Goal: Task Accomplishment & Management: Use online tool/utility

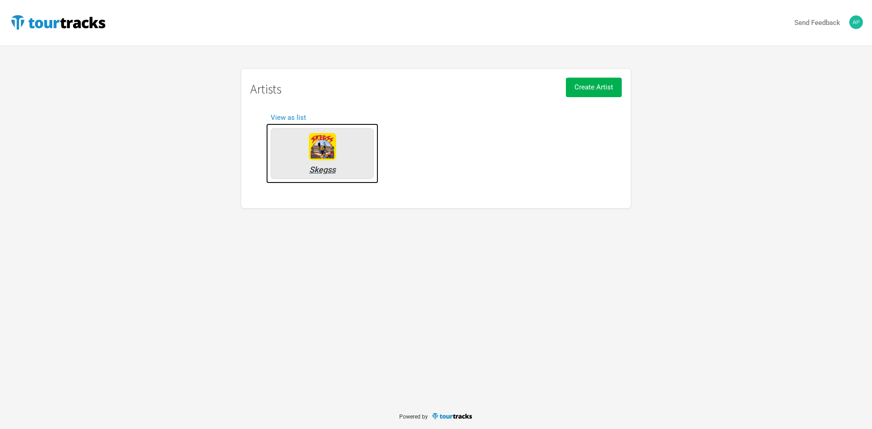
click at [299, 154] on div "Skegss" at bounding box center [322, 153] width 103 height 51
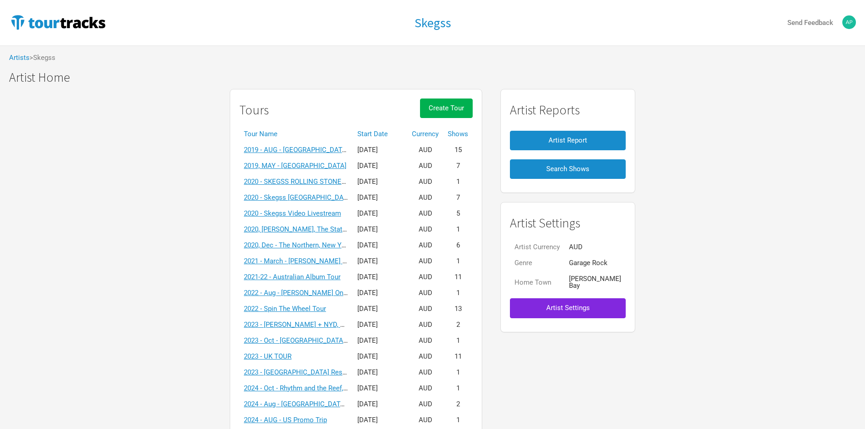
click at [388, 135] on th "Start Date" at bounding box center [380, 134] width 54 height 16
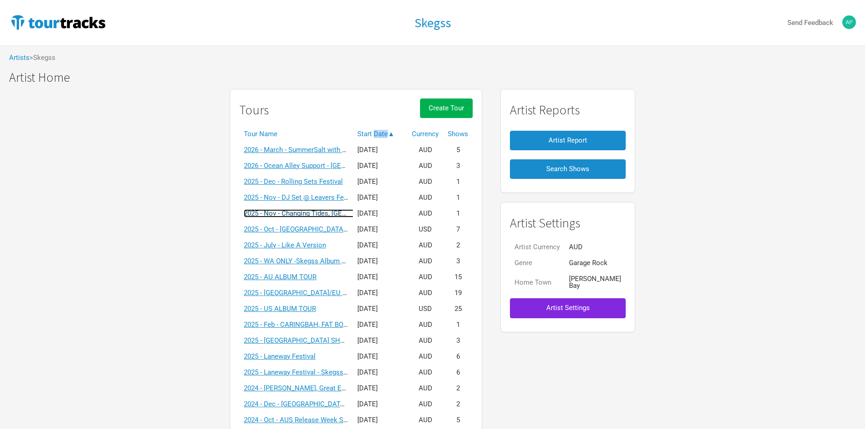
click at [306, 210] on link "2025 - Nov - Changing Tides, [GEOGRAPHIC_DATA]" at bounding box center [320, 213] width 153 height 8
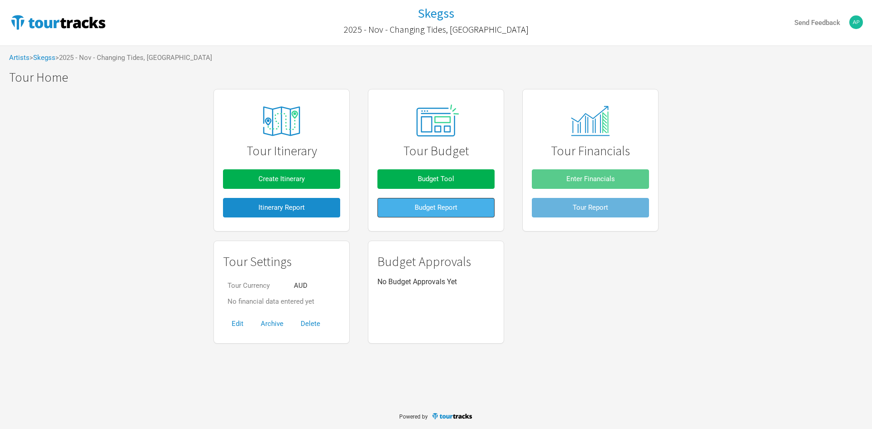
click at [388, 211] on button "Budget Report" at bounding box center [435, 208] width 117 height 20
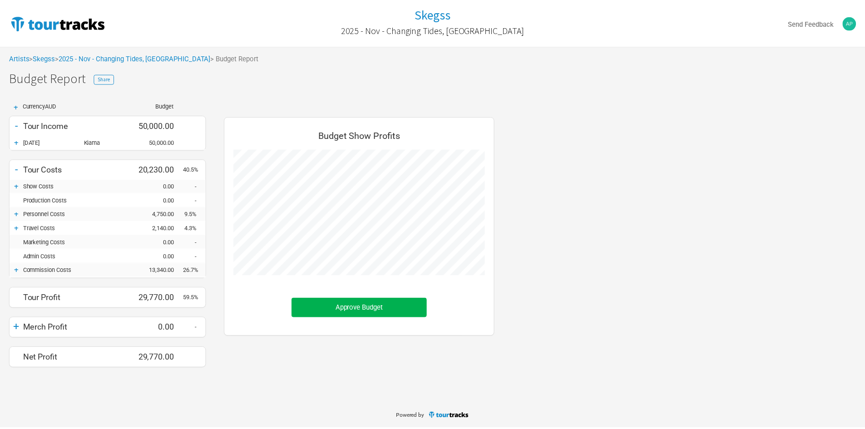
scroll to position [266, 291]
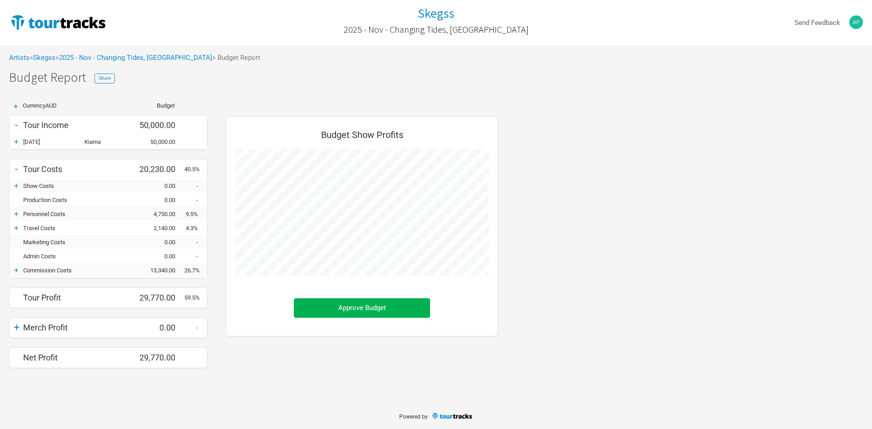
click at [19, 138] on div "+" at bounding box center [17, 141] width 14 height 9
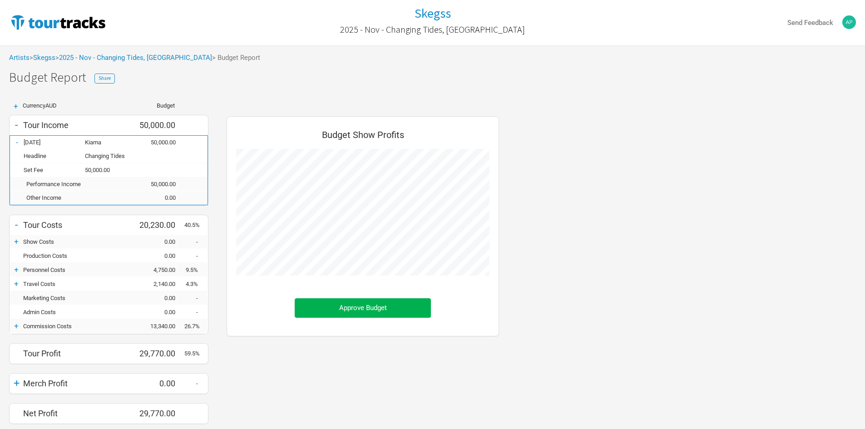
scroll to position [453649, 453680]
click at [19, 138] on div "-" at bounding box center [17, 142] width 14 height 9
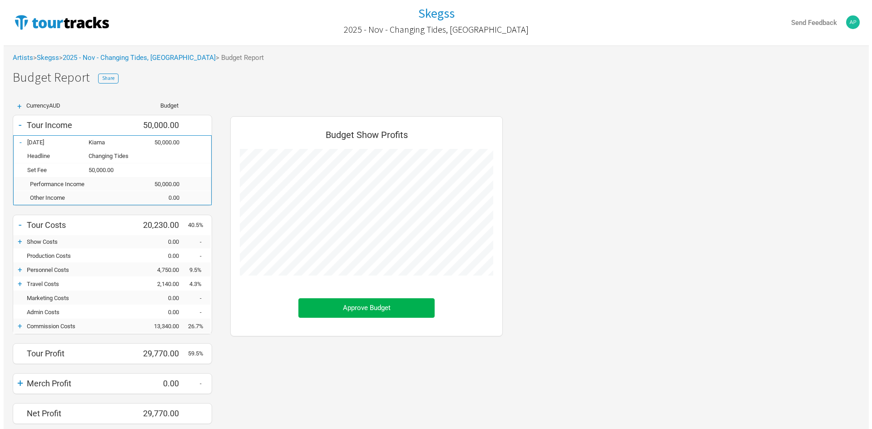
scroll to position [453705, 453680]
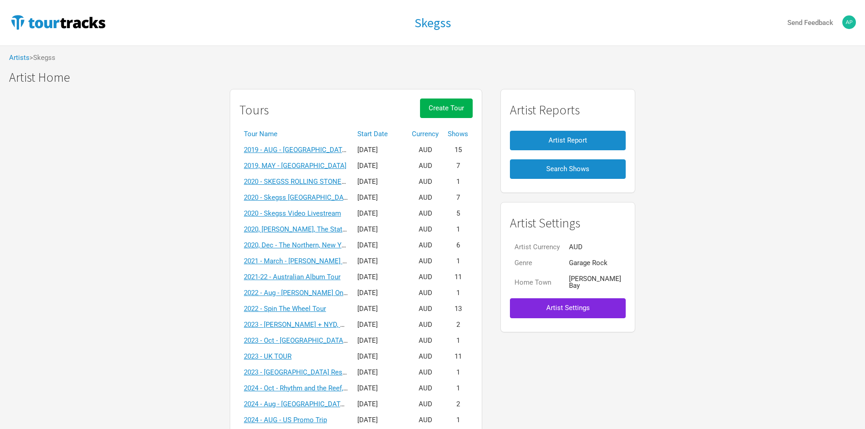
click at [391, 133] on th "Start Date" at bounding box center [380, 134] width 54 height 16
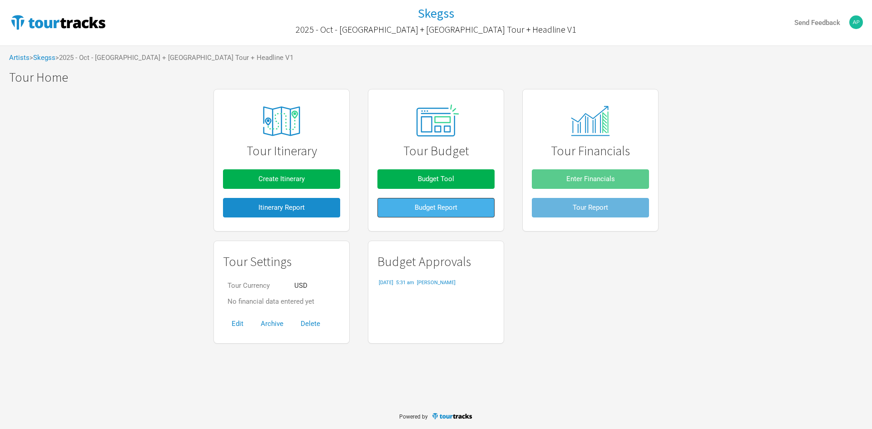
click at [410, 203] on button "Budget Report" at bounding box center [435, 208] width 117 height 20
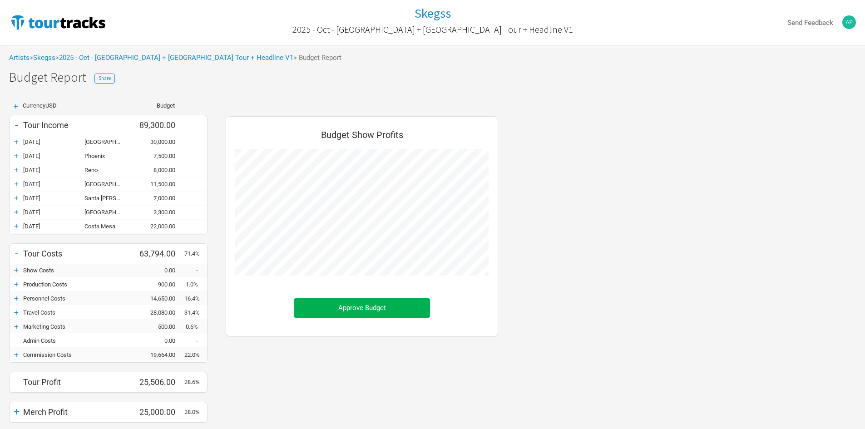
scroll to position [350, 291]
click at [17, 355] on div "+" at bounding box center [17, 354] width 14 height 9
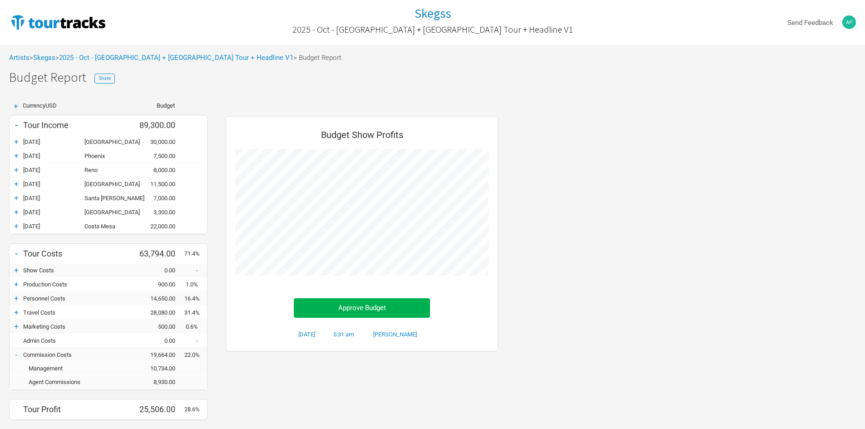
click at [19, 355] on div "-" at bounding box center [17, 354] width 14 height 9
click at [19, 355] on div "+" at bounding box center [17, 354] width 14 height 9
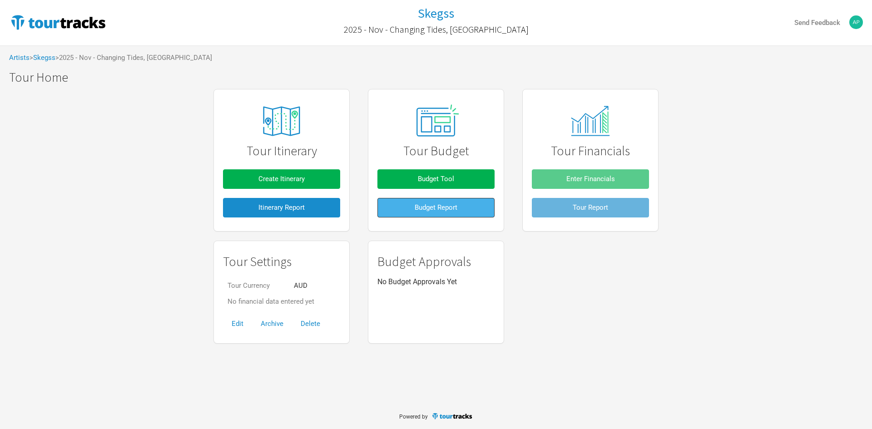
click at [439, 216] on button "Budget Report" at bounding box center [435, 208] width 117 height 20
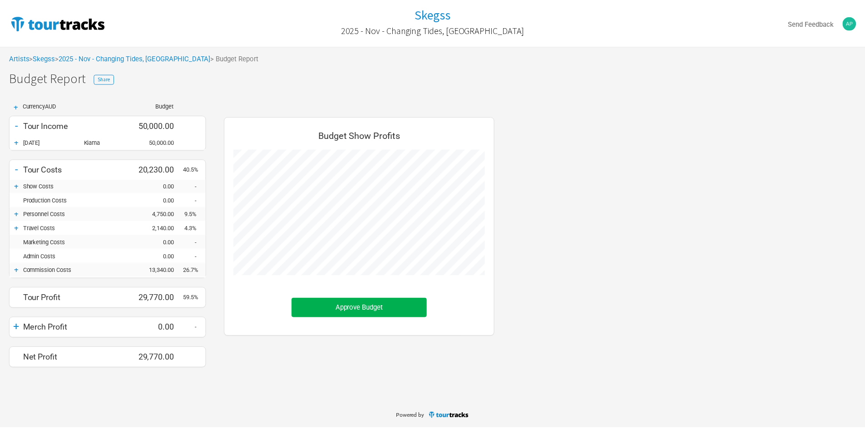
scroll to position [266, 291]
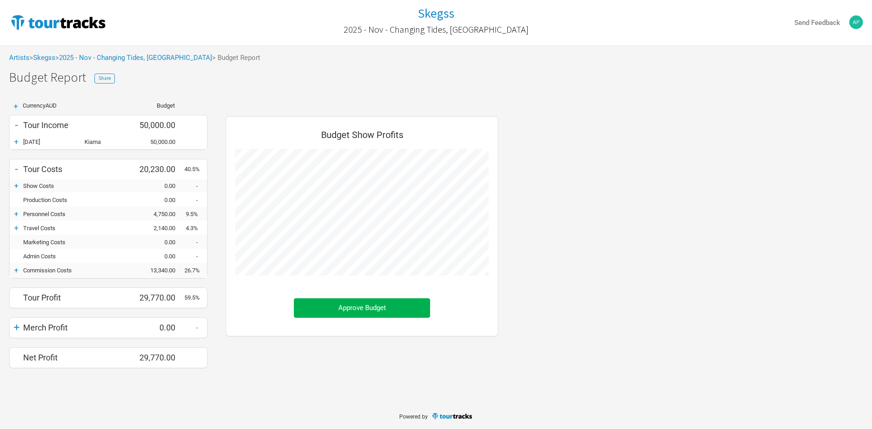
click at [18, 275] on div "+" at bounding box center [17, 270] width 14 height 9
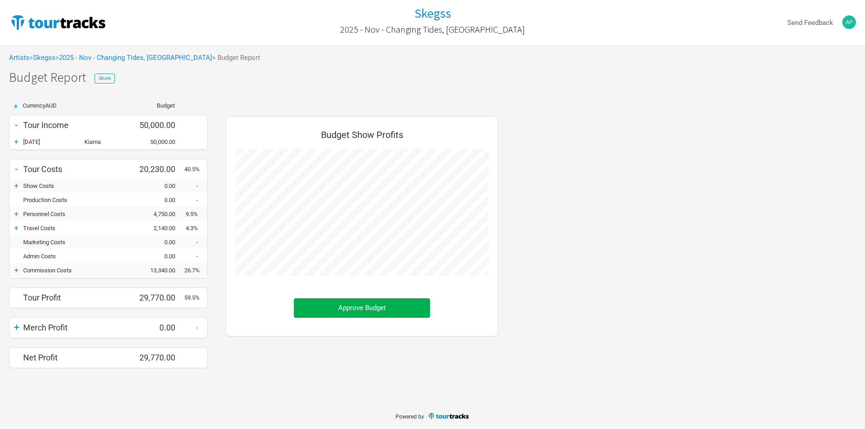
scroll to position [293, 291]
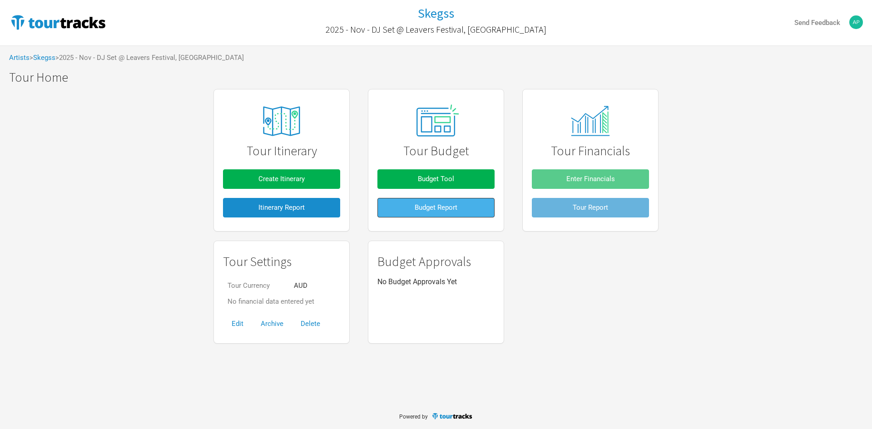
click at [406, 206] on button "Budget Report" at bounding box center [435, 208] width 117 height 20
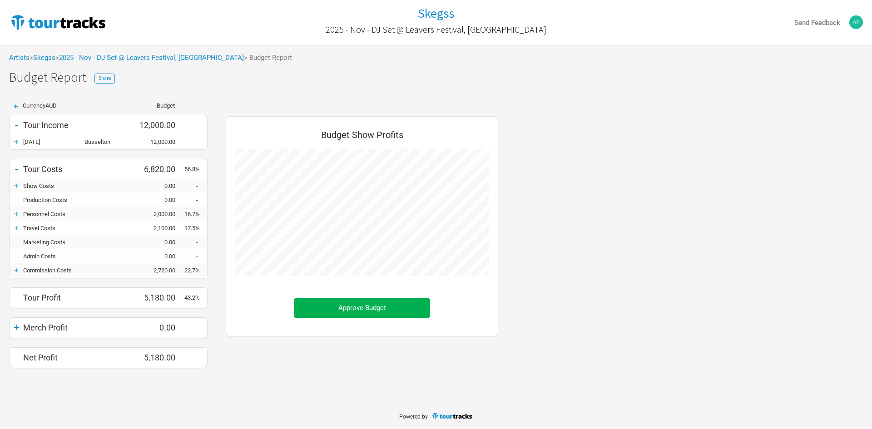
scroll to position [266, 291]
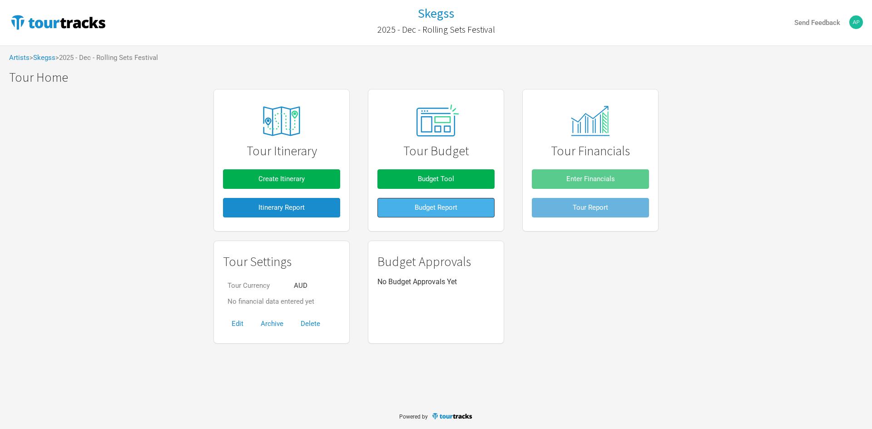
click at [409, 207] on button "Budget Report" at bounding box center [435, 208] width 117 height 20
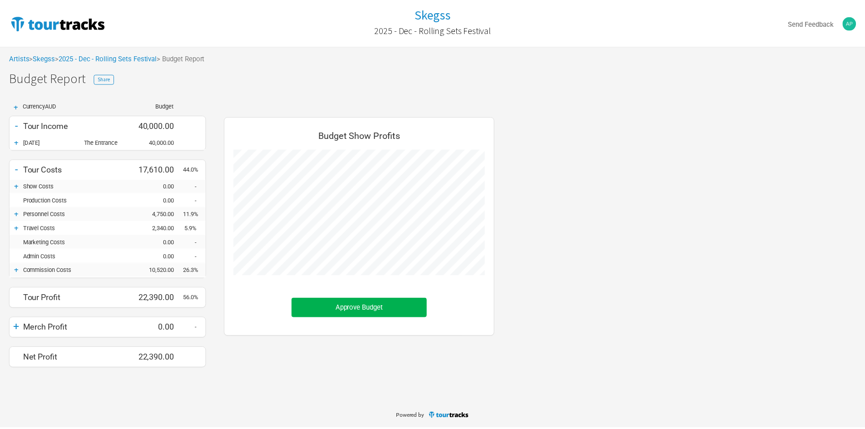
scroll to position [266, 291]
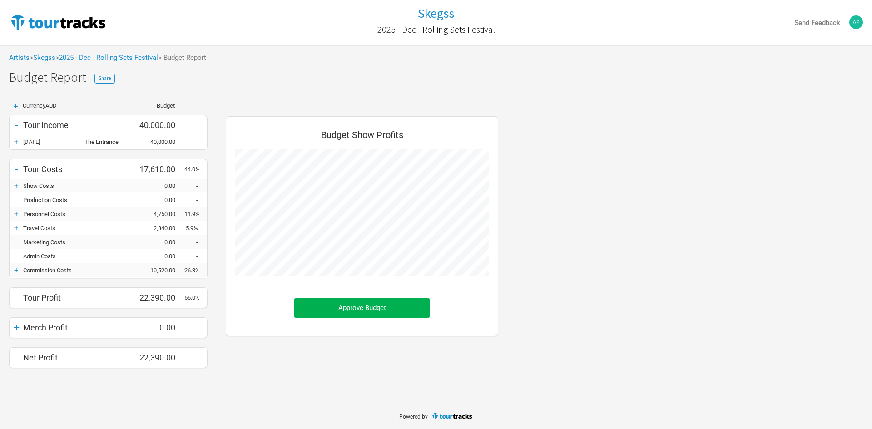
click at [15, 269] on div "+" at bounding box center [17, 270] width 14 height 9
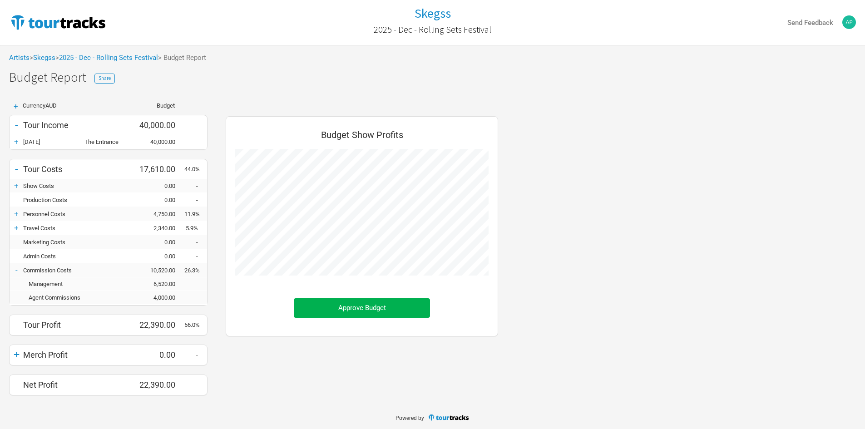
scroll to position [293, 291]
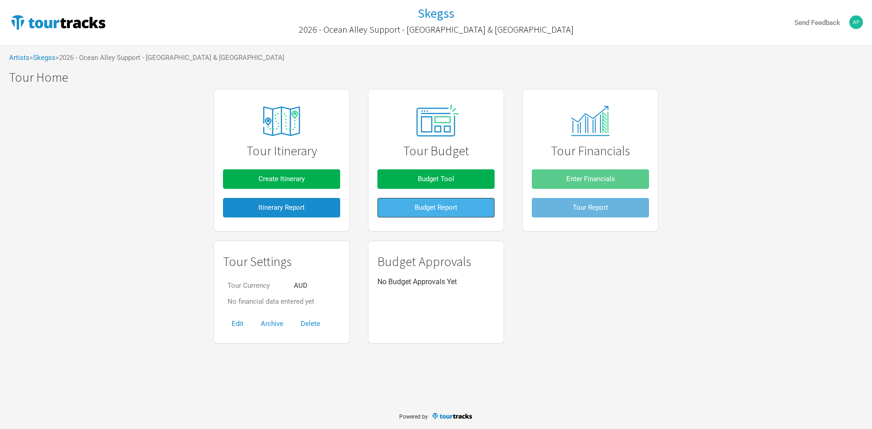
click at [423, 204] on span "Budget Report" at bounding box center [435, 207] width 43 height 8
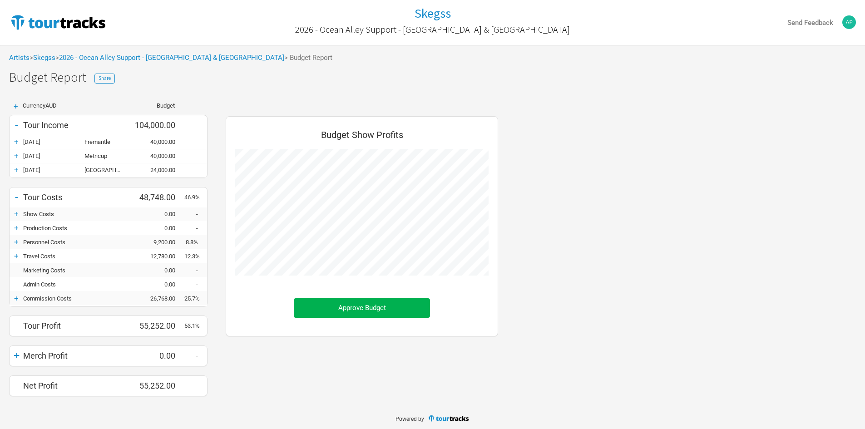
scroll to position [294, 291]
click at [15, 300] on div "+" at bounding box center [17, 298] width 14 height 9
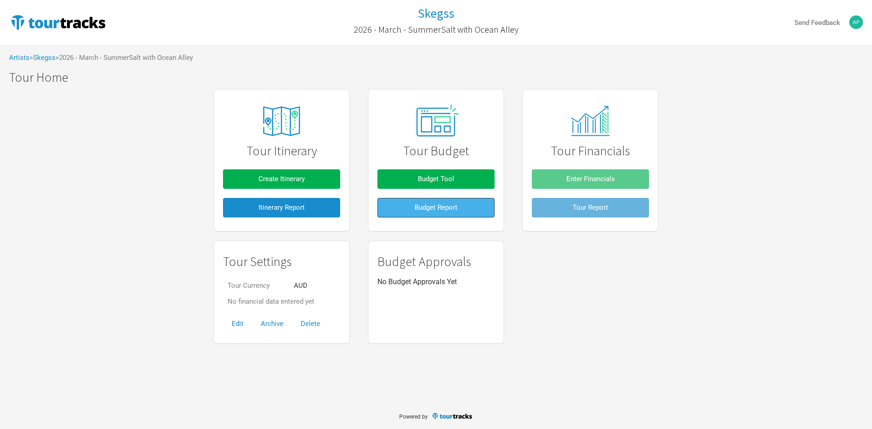
click at [420, 214] on button "Budget Report" at bounding box center [435, 208] width 117 height 20
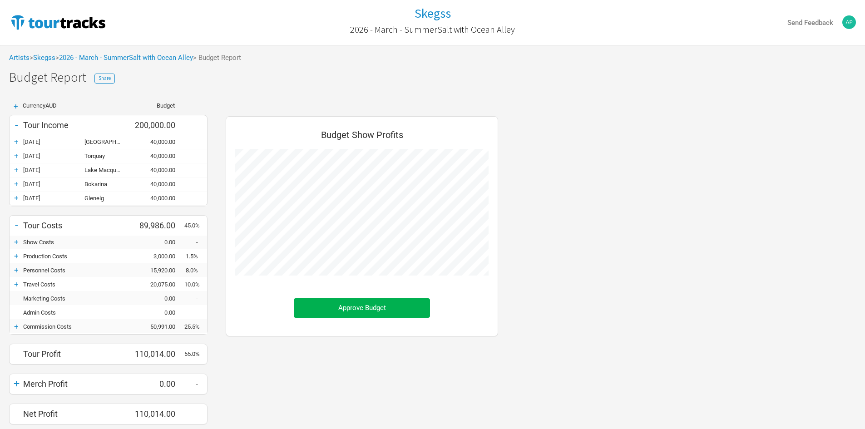
scroll to position [322, 291]
click at [17, 325] on div "+" at bounding box center [17, 326] width 14 height 9
